Goal: Information Seeking & Learning: Learn about a topic

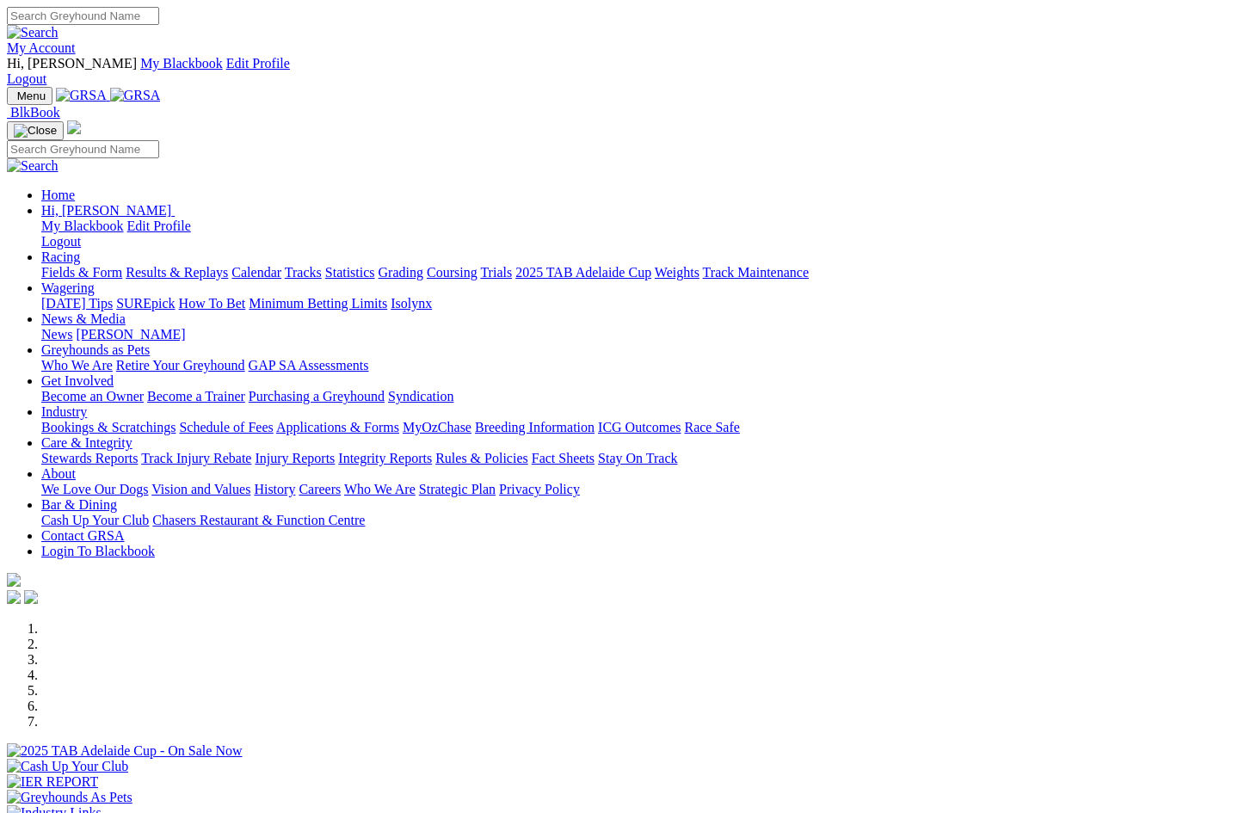
scroll to position [476, 0]
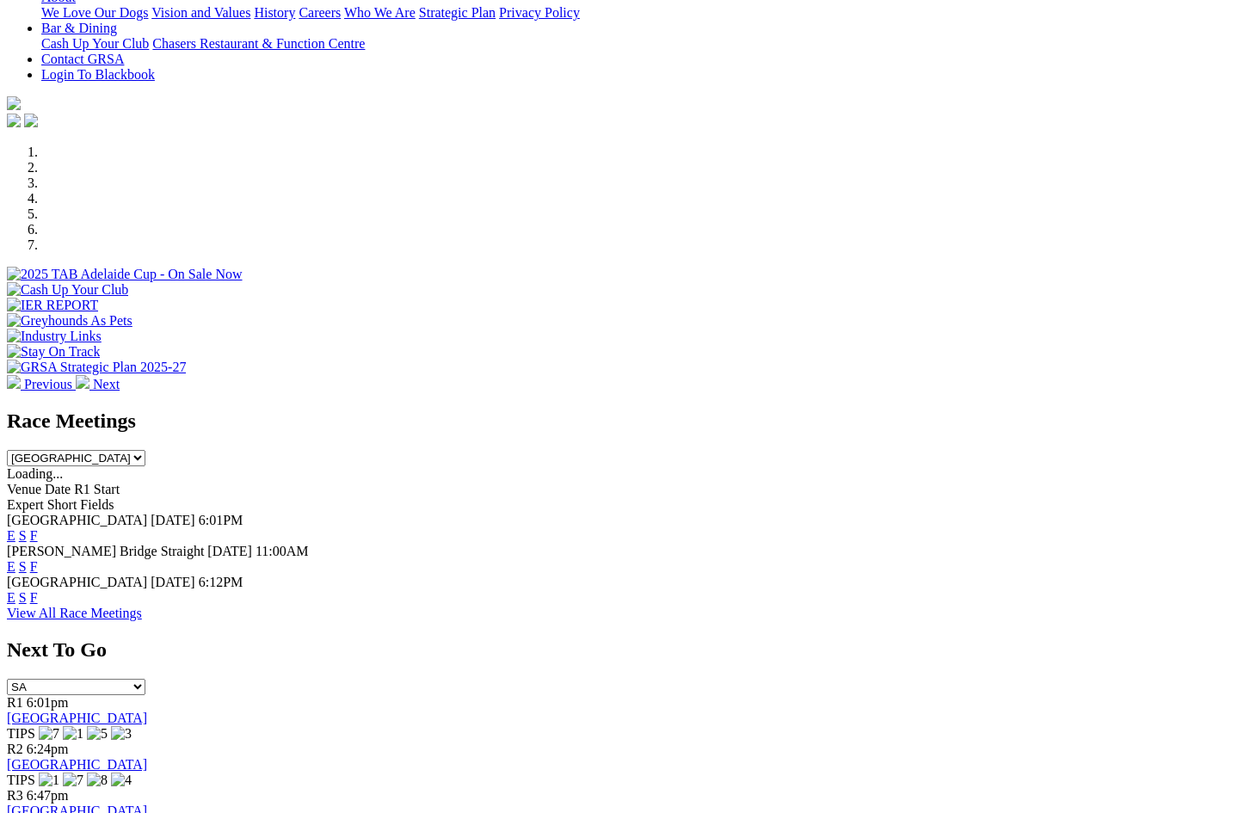
click at [38, 559] on link "F" at bounding box center [34, 566] width 8 height 15
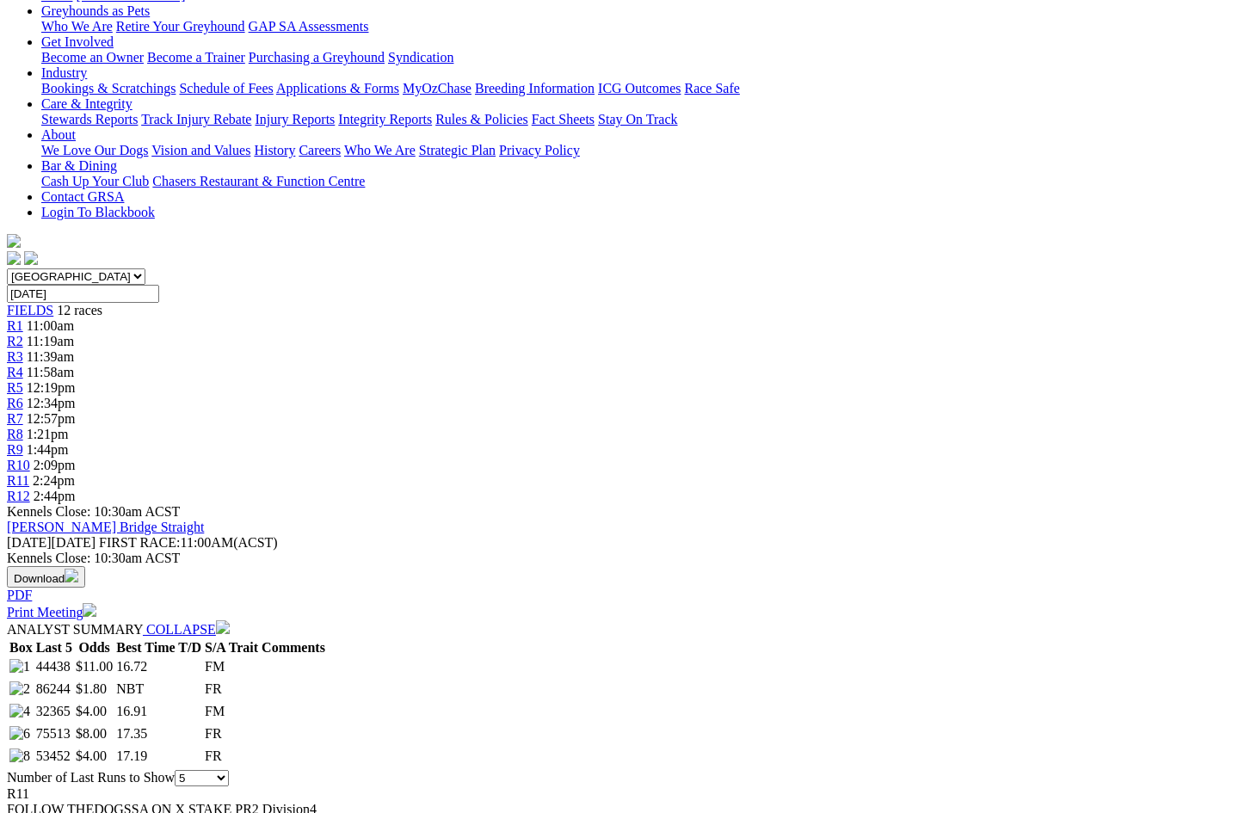
scroll to position [331, 0]
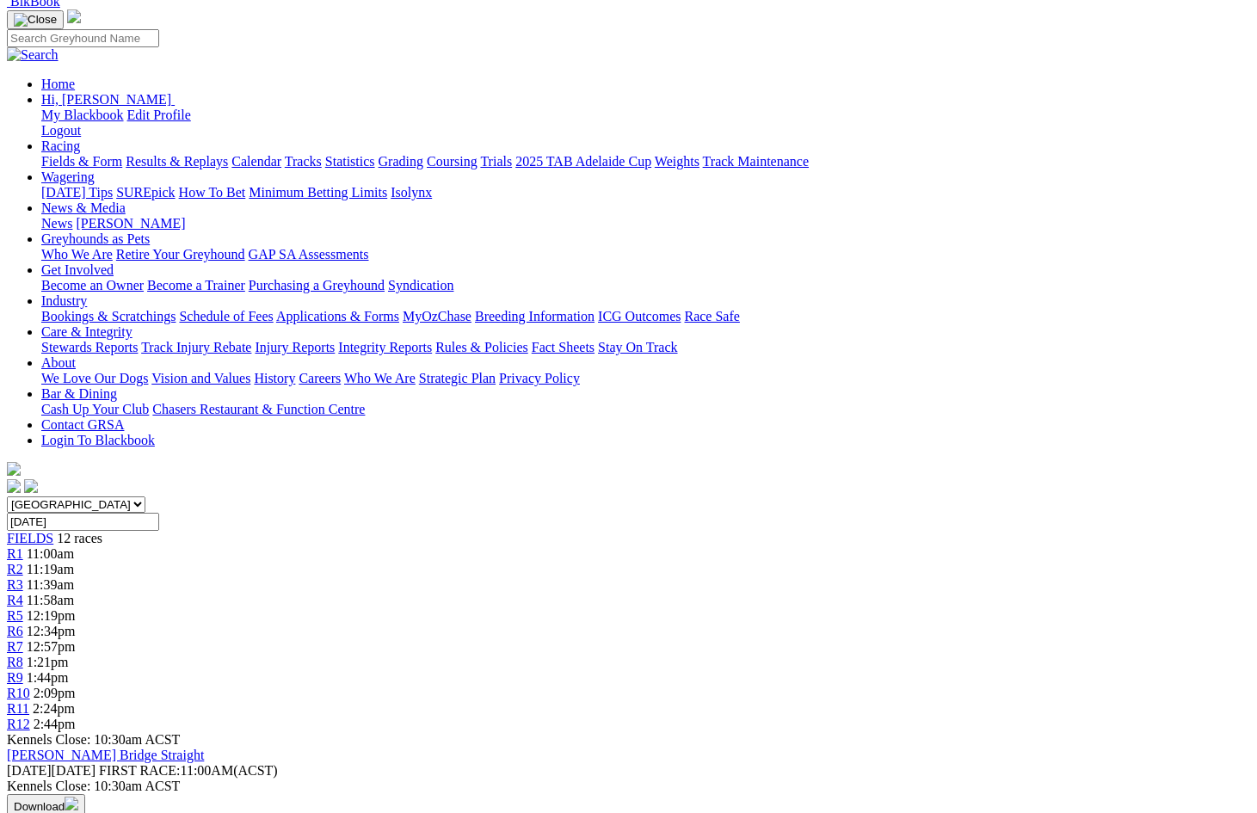
scroll to position [0, 0]
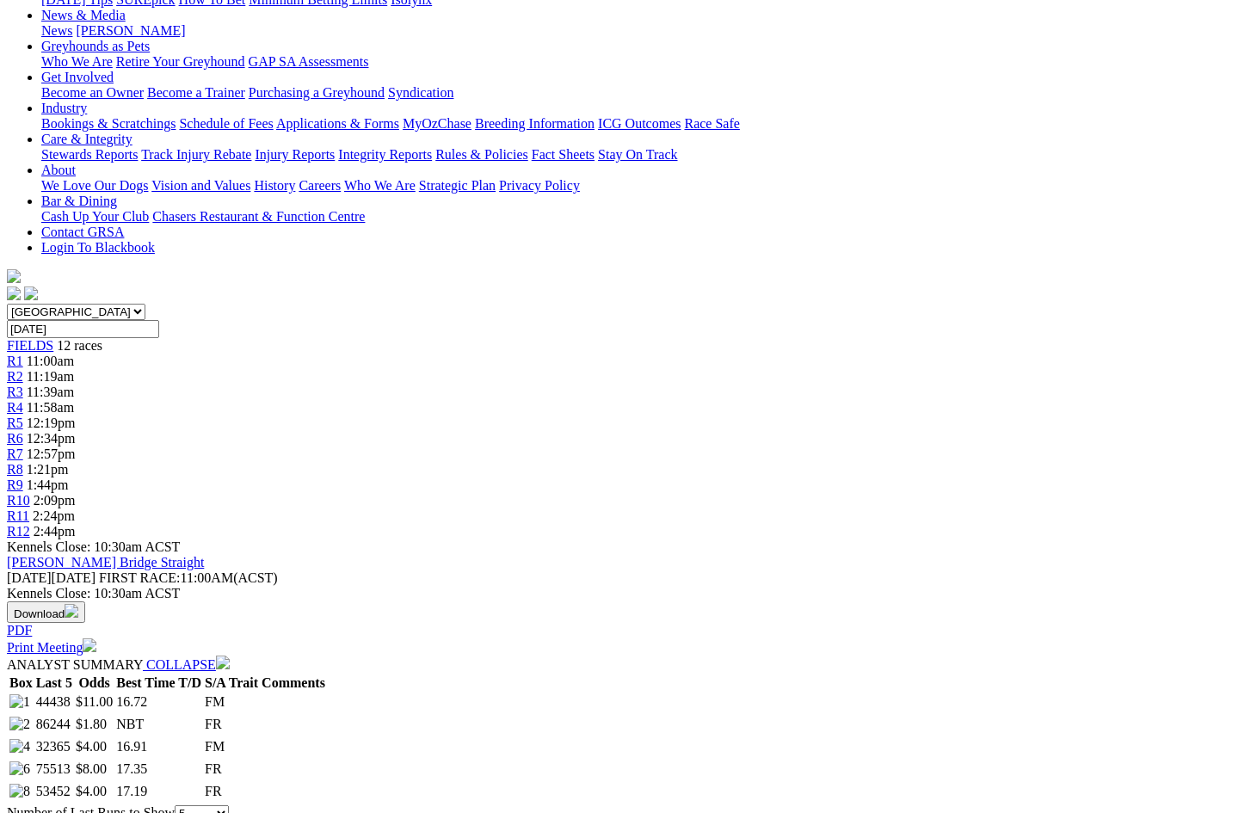
scroll to position [323, 0]
